Goal: Information Seeking & Learning: Learn about a topic

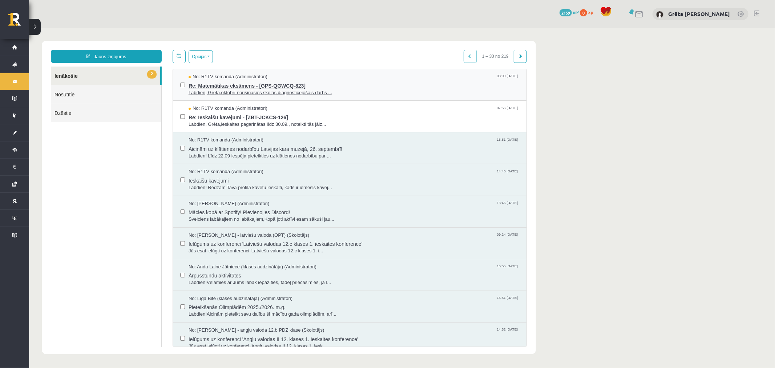
click at [352, 90] on span "Labdien, Grēta,oktobrī norisināsies skolas diagnosticējošais darbs ..." at bounding box center [353, 92] width 331 height 7
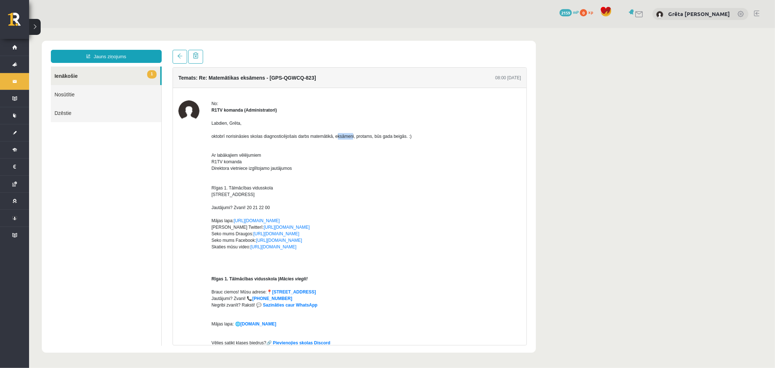
drag, startPoint x: 336, startPoint y: 136, endPoint x: 364, endPoint y: 141, distance: 28.7
click at [355, 139] on p "Labdien, Grēta, oktobrī norisināsies skolas diagnosticējošais darbs matemātikā,…" at bounding box center [366, 130] width 310 height 20
click at [368, 141] on div "Labdien, Grēta, oktobrī norisināsies skolas diagnosticējošais darbs matemātikā,…" at bounding box center [366, 289] width 310 height 353
drag, startPoint x: 365, startPoint y: 135, endPoint x: 403, endPoint y: 142, distance: 39.2
click at [401, 141] on div "Labdien, Grēta, oktobrī norisināsies skolas diagnosticējošais darbs matemātikā,…" at bounding box center [366, 289] width 310 height 353
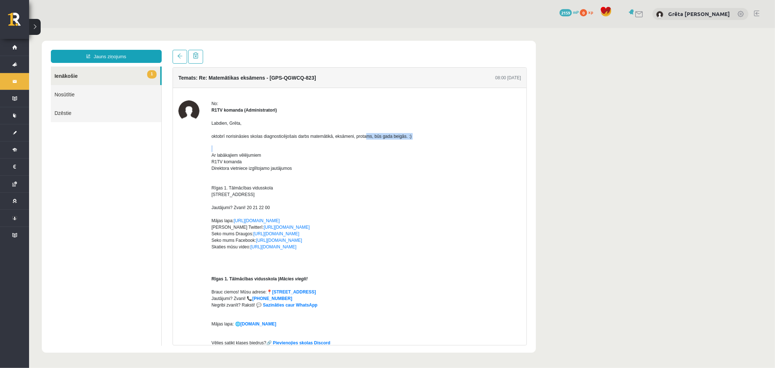
click at [402, 140] on div "Labdien, Grēta, oktobrī norisināsies skolas diagnosticējošais darbs matemātikā,…" at bounding box center [366, 289] width 310 height 353
